Goal: Obtain resource: Obtain resource

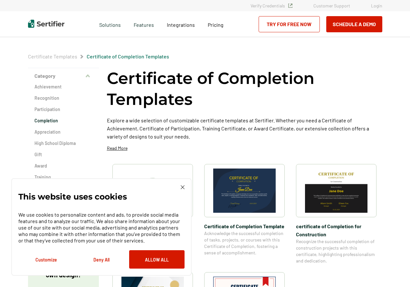
click at [182, 185] on div "This website uses cookies We use cookies to personalize content and ads, to pro…" at bounding box center [101, 226] width 180 height 97
click at [181, 188] on img at bounding box center [183, 187] width 4 height 4
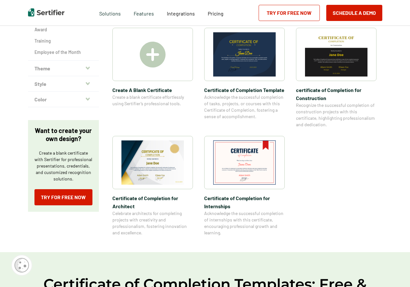
scroll to position [32, 0]
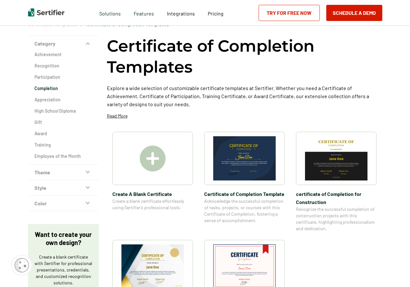
click at [253, 168] on img at bounding box center [244, 158] width 63 height 44
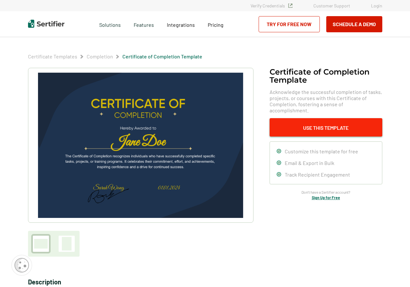
click at [331, 121] on button "Use This Template" at bounding box center [326, 127] width 113 height 18
